Goal: Find specific page/section: Find specific page/section

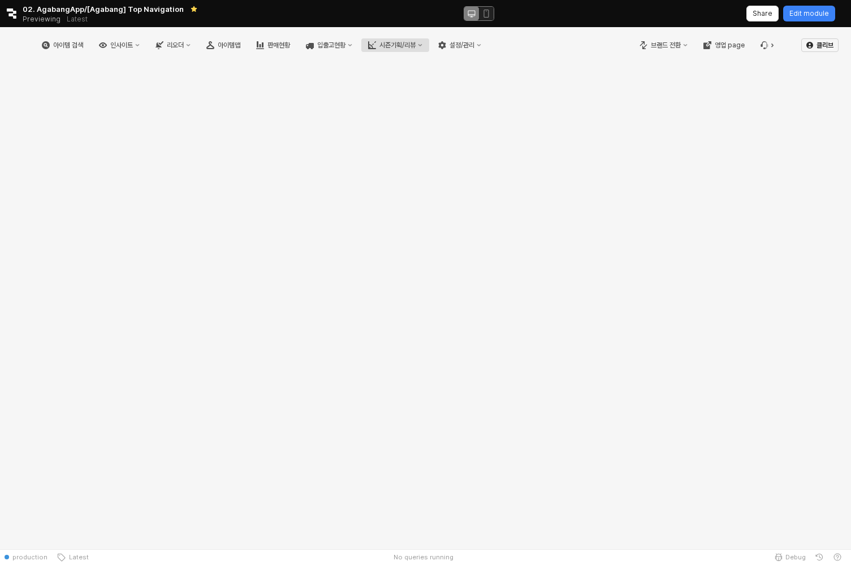
click at [415, 46] on div "시즌기획/리뷰" at bounding box center [397, 45] width 36 height 8
click at [415, 43] on div "시즌기획/리뷰" at bounding box center [397, 45] width 36 height 8
click at [465, 141] on div "5. 매장초도분배" at bounding box center [453, 142] width 60 height 9
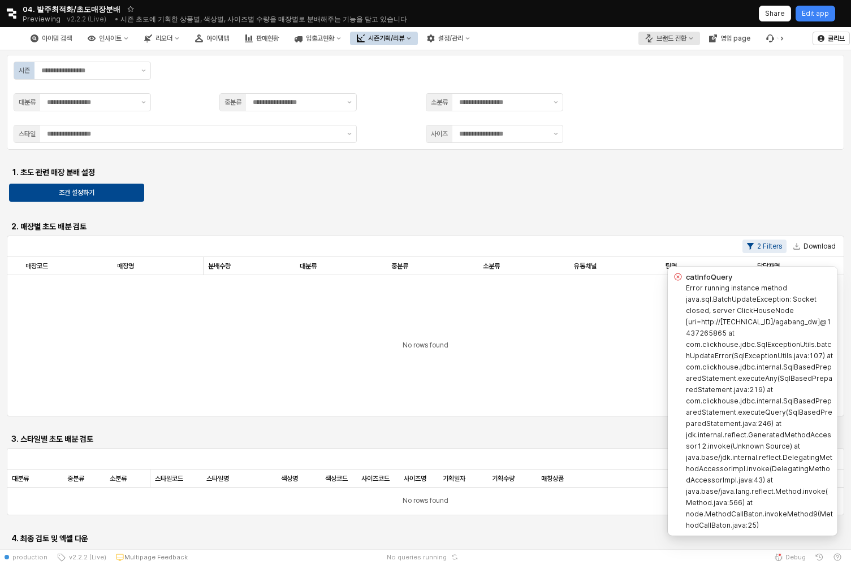
click at [677, 42] on div "브랜드 전환" at bounding box center [671, 38] width 30 height 8
click at [679, 73] on div "에뜨와" at bounding box center [681, 78] width 70 height 11
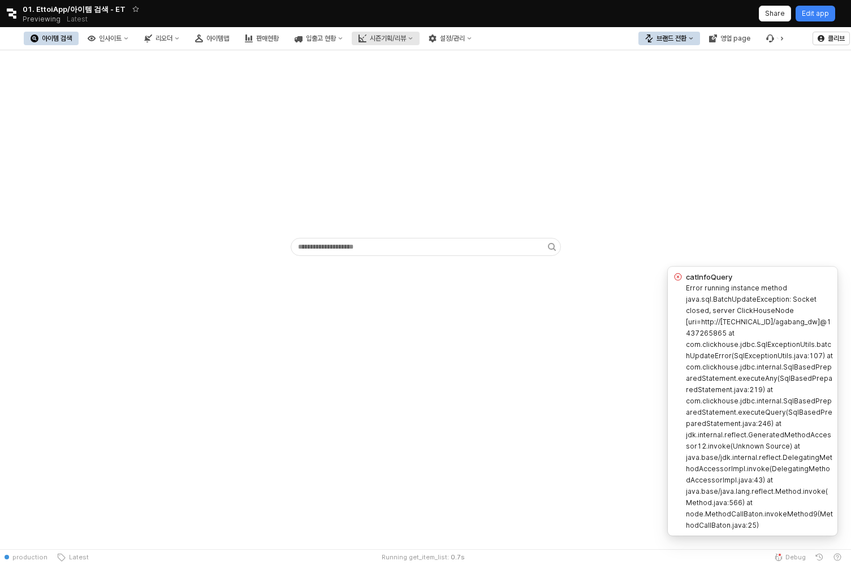
click at [406, 38] on div "시즌기획/리뷰" at bounding box center [388, 38] width 36 height 8
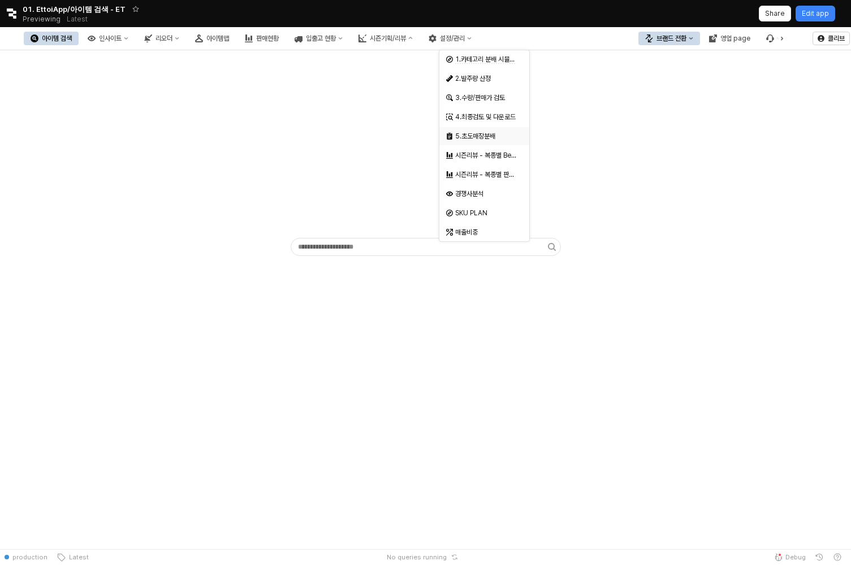
click at [494, 141] on div "5.초도매장분배" at bounding box center [481, 136] width 70 height 11
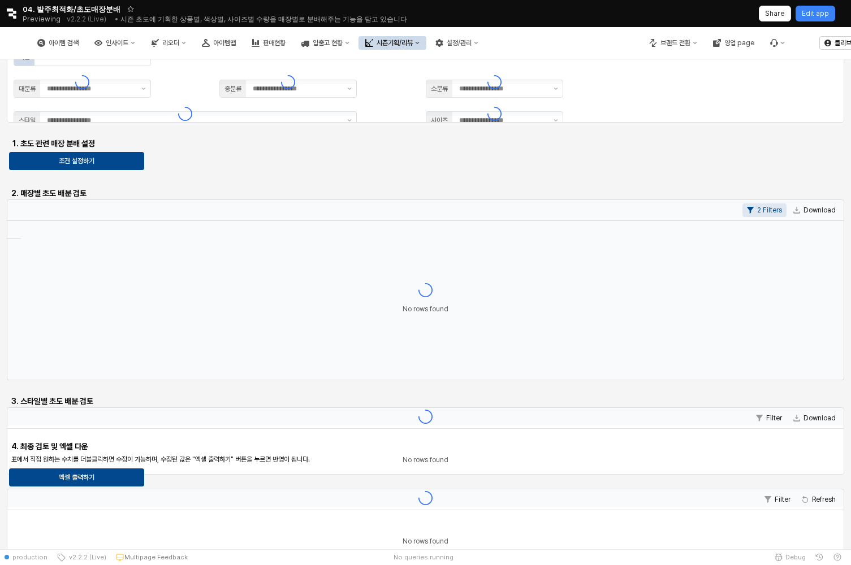
type input "**"
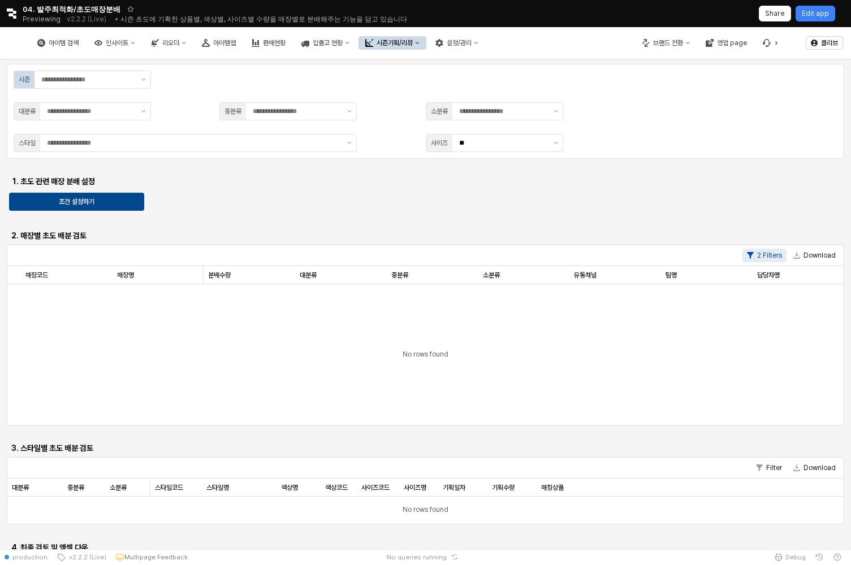
click at [809, 4] on div "Retool logo 04. 발주최적화/초도매장분배 Previewing v2.2.2 (Live) • 시즌 초도에 기획한 상품별, 색상별, 사이…" at bounding box center [425, 13] width 851 height 27
click at [809, 9] on p "Edit app" at bounding box center [815, 13] width 27 height 9
